Goal: Find specific page/section: Find specific page/section

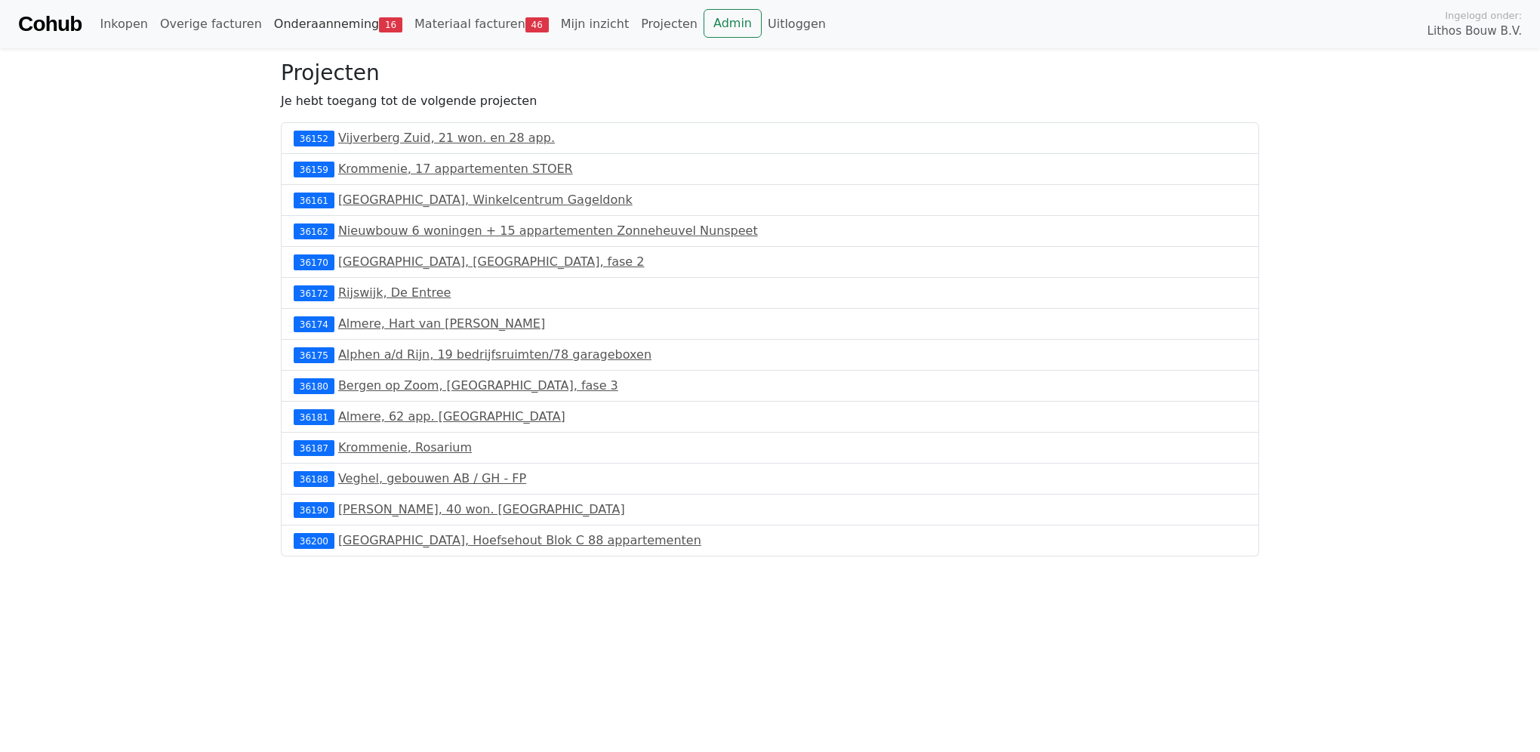
click at [320, 23] on link "Onderaanneming 16" at bounding box center [338, 24] width 140 height 30
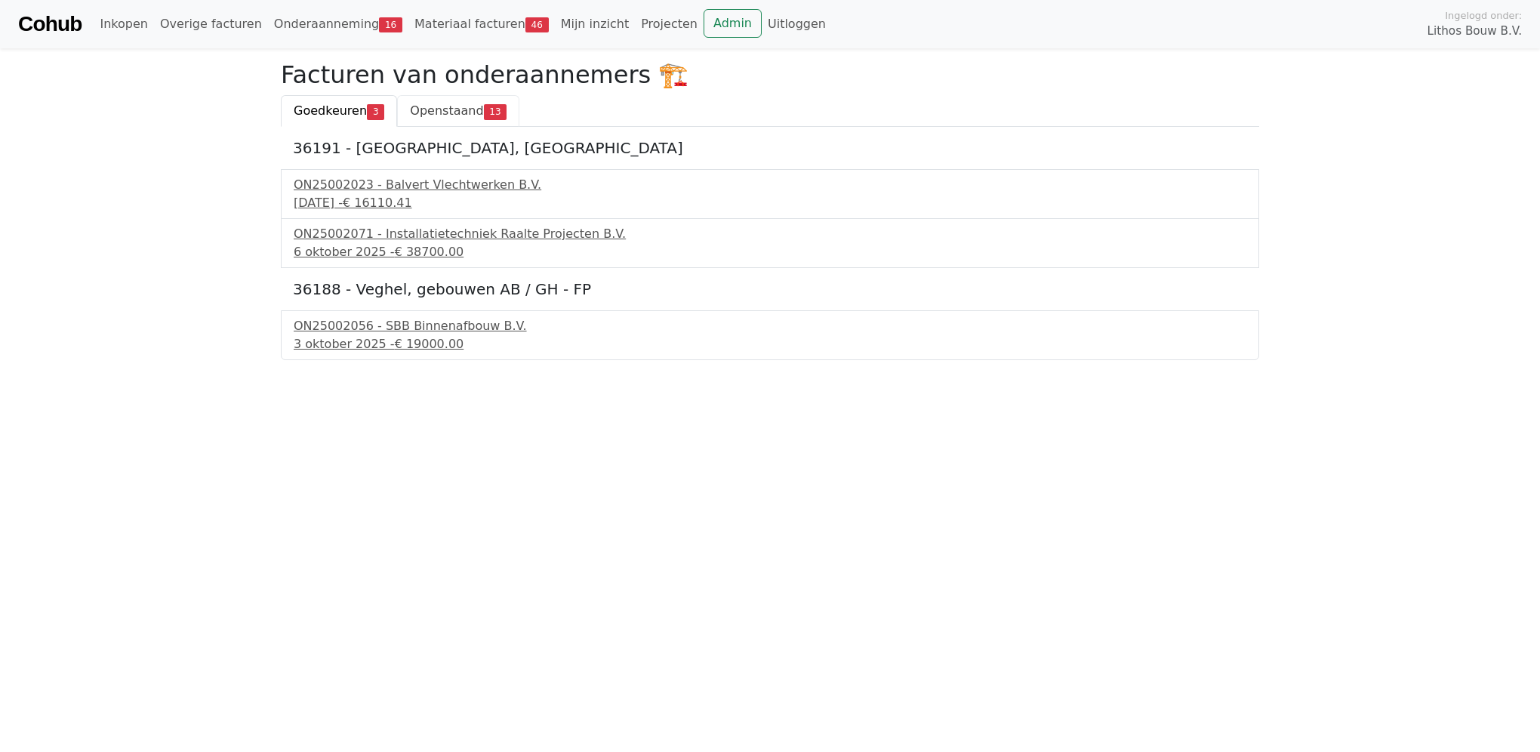
click at [440, 109] on span "Openstaand" at bounding box center [446, 110] width 73 height 14
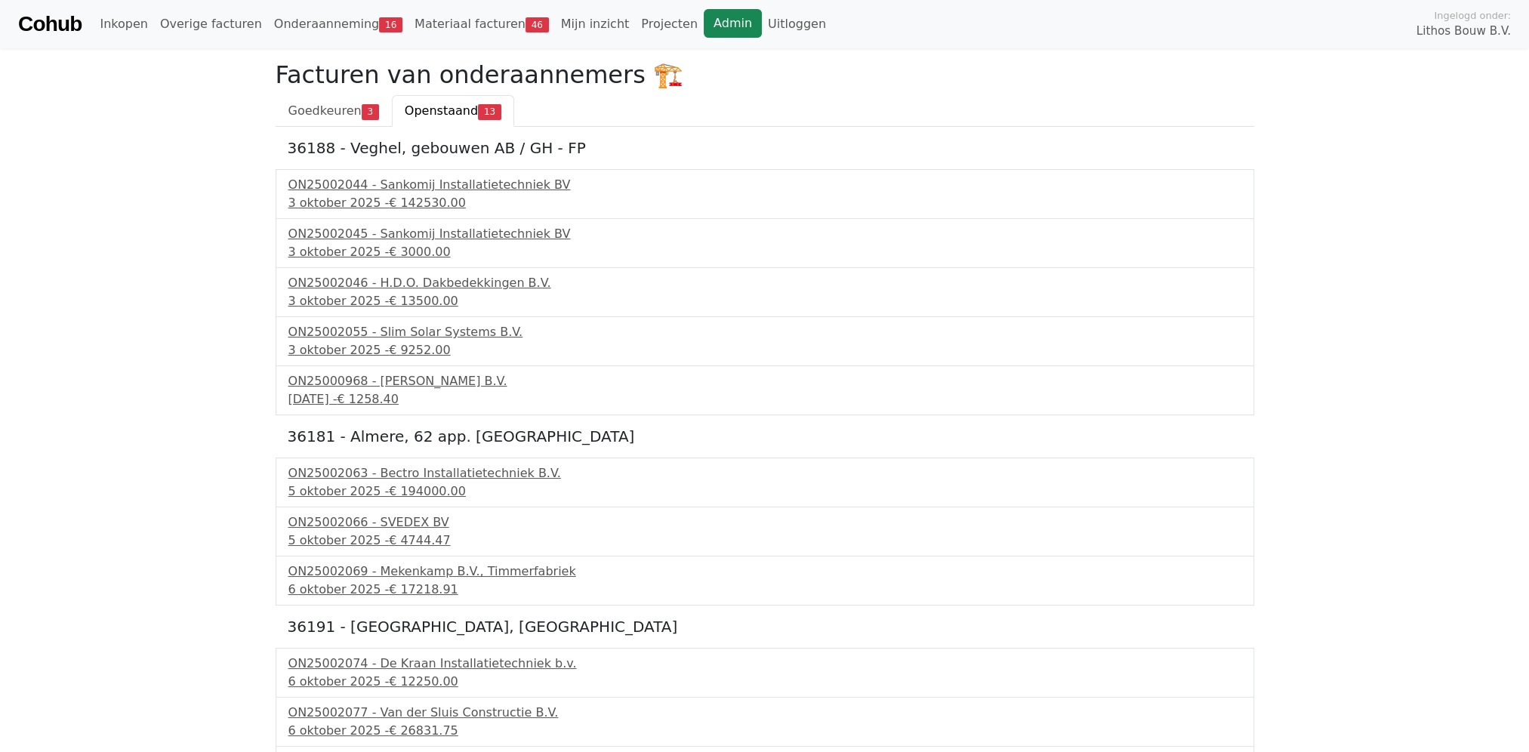
click at [704, 12] on link "Admin" at bounding box center [733, 23] width 58 height 29
